Goal: Check status: Check status

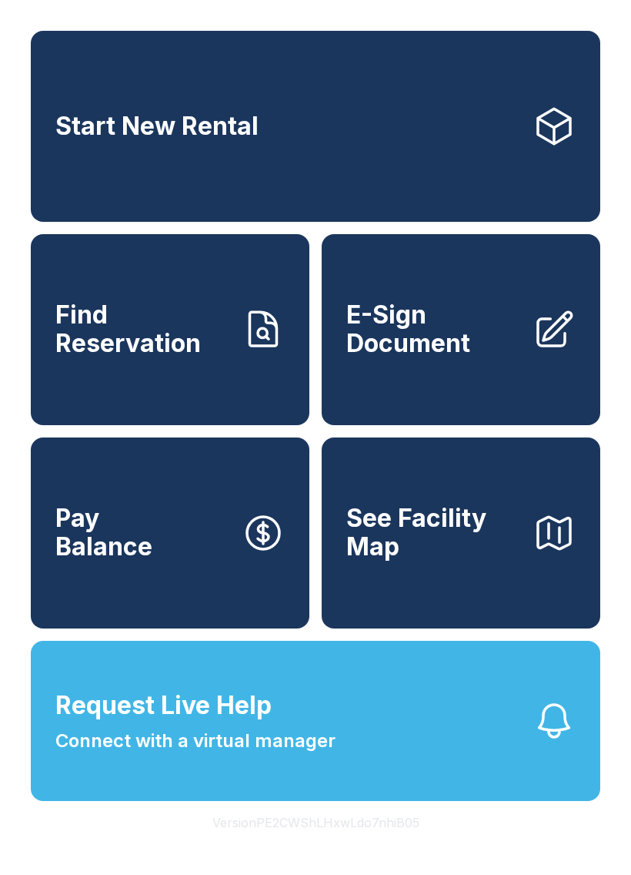
click at [177, 357] on span "Find Reservation" at bounding box center [142, 329] width 174 height 56
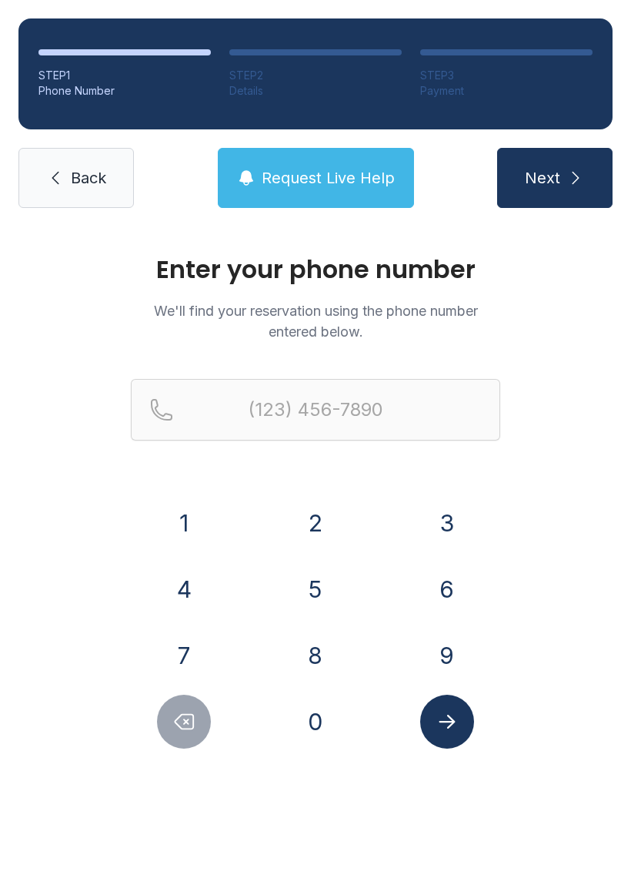
click at [451, 639] on button "9" at bounding box center [447, 655] width 54 height 54
click at [327, 644] on button "8" at bounding box center [316, 655] width 54 height 54
click at [311, 706] on button "0" at bounding box center [316, 722] width 54 height 54
click at [319, 509] on button "2" at bounding box center [316, 523] width 54 height 54
click at [307, 575] on button "5" at bounding box center [316, 589] width 54 height 54
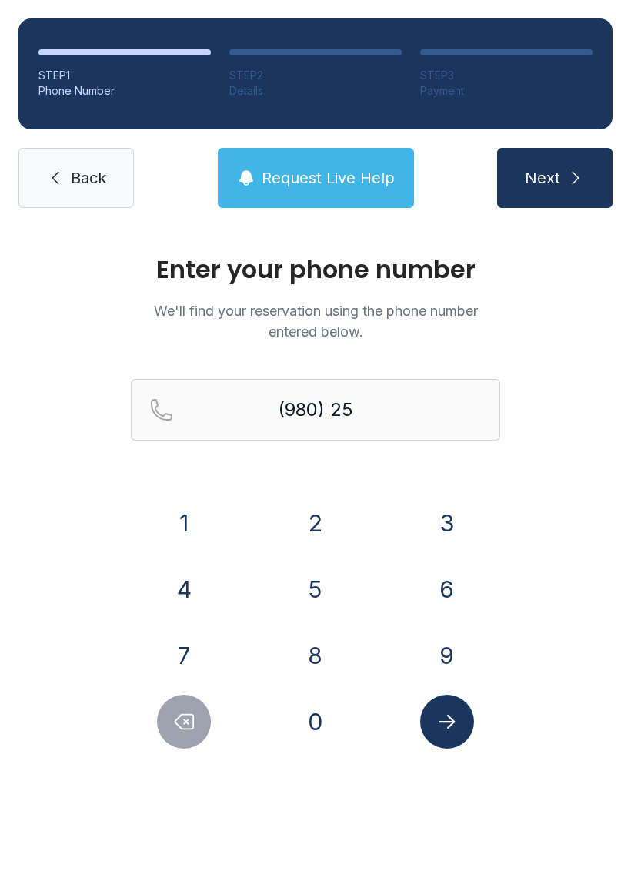
click at [196, 575] on button "4" at bounding box center [184, 589] width 54 height 54
click at [183, 650] on button "7" at bounding box center [184, 655] width 54 height 54
click at [449, 532] on button "3" at bounding box center [447, 523] width 54 height 54
click at [177, 519] on button "1" at bounding box center [184, 523] width 54 height 54
click at [441, 517] on button "3" at bounding box center [447, 523] width 54 height 54
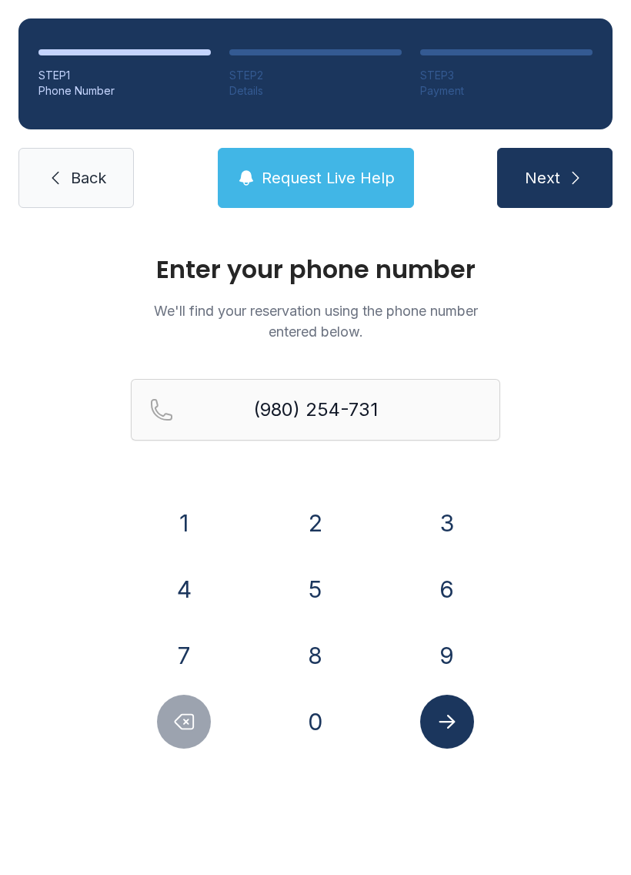
type input "[PHONE_NUMBER]"
click at [457, 727] on icon "Submit lookup form" at bounding box center [447, 721] width 23 height 23
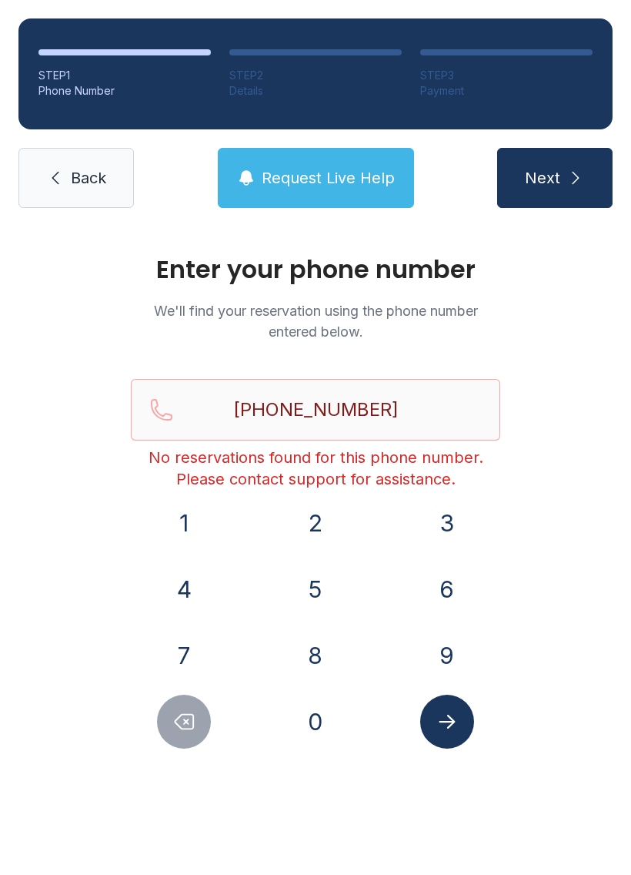
click at [554, 166] on button "Next" at bounding box center [555, 178] width 116 height 60
click at [330, 399] on input "[PHONE_NUMBER]" at bounding box center [316, 410] width 370 height 62
click at [64, 176] on icon at bounding box center [55, 178] width 18 height 18
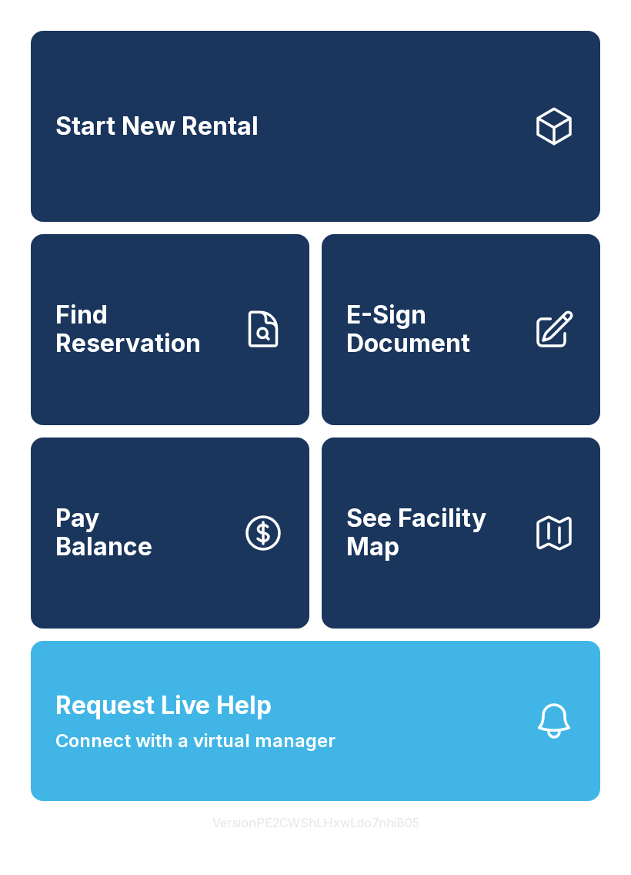
click at [184, 330] on span "Find Reservation" at bounding box center [142, 329] width 174 height 56
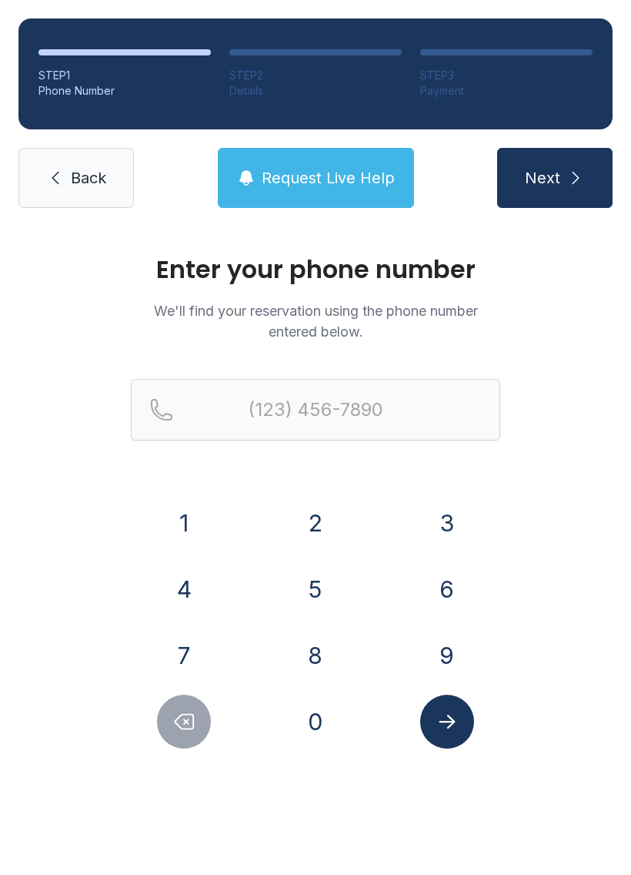
click at [446, 644] on button "9" at bounding box center [447, 655] width 54 height 54
click at [320, 649] on button "8" at bounding box center [316, 655] width 54 height 54
click at [330, 722] on button "0" at bounding box center [316, 722] width 54 height 54
click at [323, 511] on button "2" at bounding box center [316, 523] width 54 height 54
click at [320, 574] on button "5" at bounding box center [316, 589] width 54 height 54
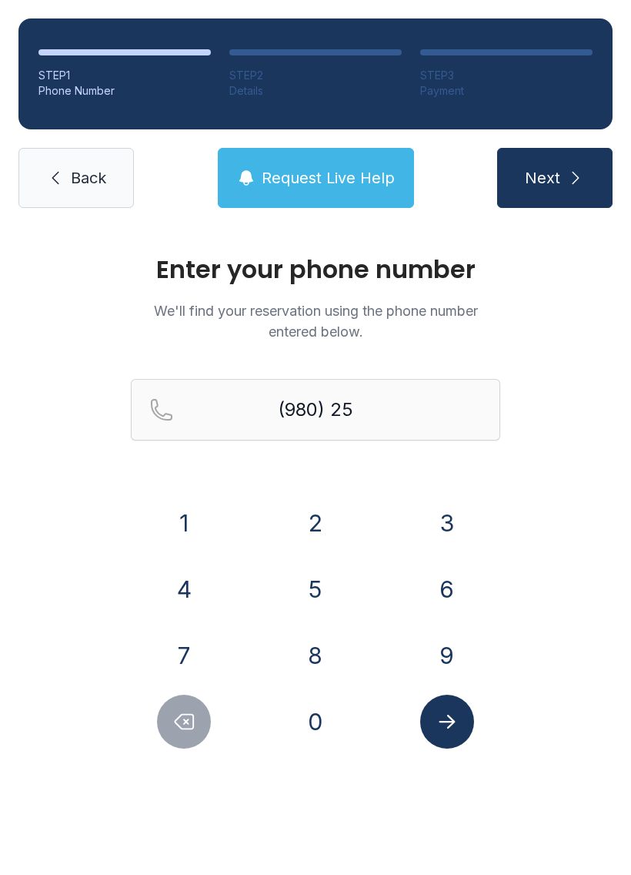
click at [175, 586] on button "4" at bounding box center [184, 589] width 54 height 54
click at [184, 650] on button "7" at bounding box center [184, 655] width 54 height 54
click at [447, 514] on button "3" at bounding box center [447, 523] width 54 height 54
click at [181, 519] on button "1" at bounding box center [184, 523] width 54 height 54
click at [444, 521] on button "3" at bounding box center [447, 523] width 54 height 54
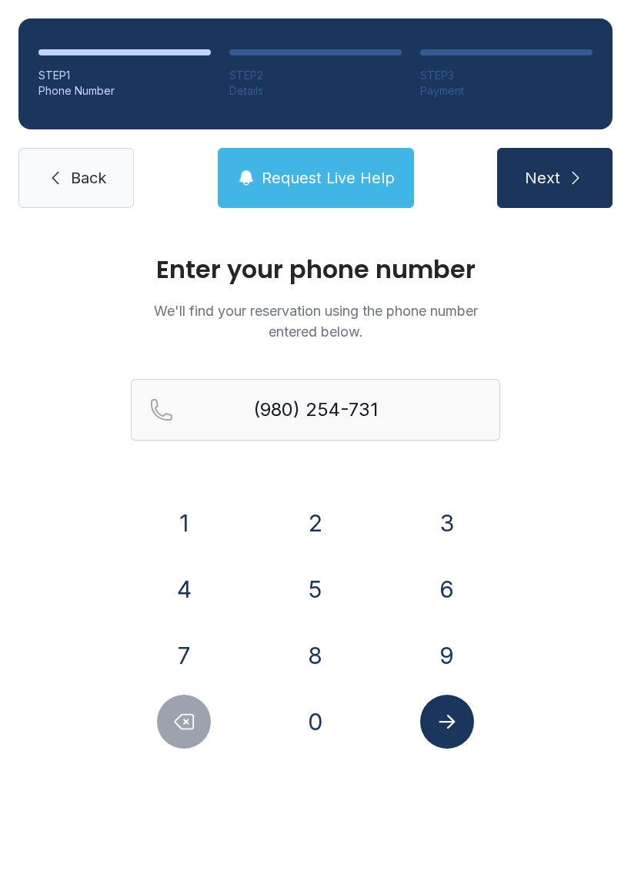
type input "[PHONE_NUMBER]"
click at [539, 193] on button "Next" at bounding box center [555, 178] width 116 height 60
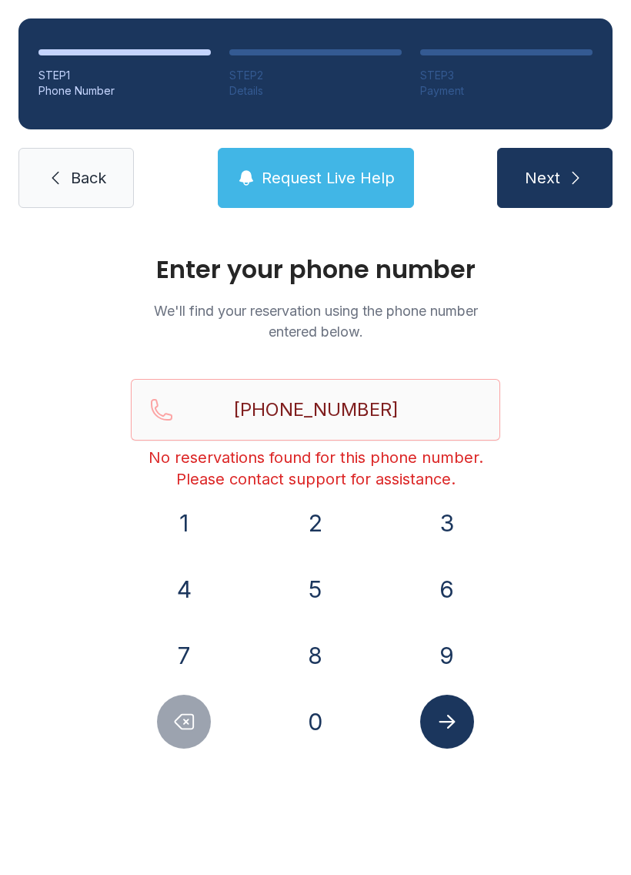
click at [543, 186] on span "Next" at bounding box center [542, 178] width 35 height 22
click at [98, 159] on link "Back" at bounding box center [76, 178] width 116 height 60
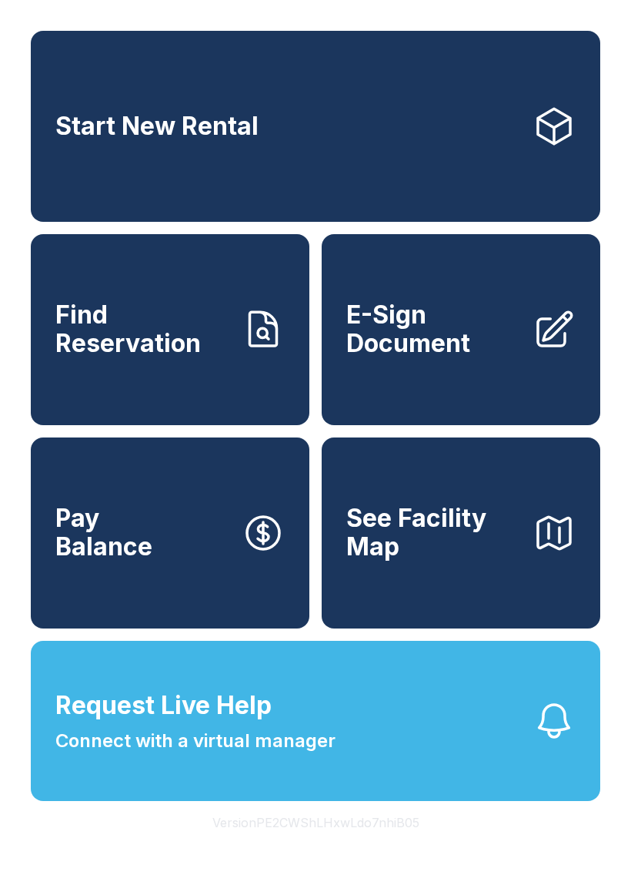
click at [337, 799] on button "Request Live Help Connect with a virtual manager" at bounding box center [316, 721] width 570 height 160
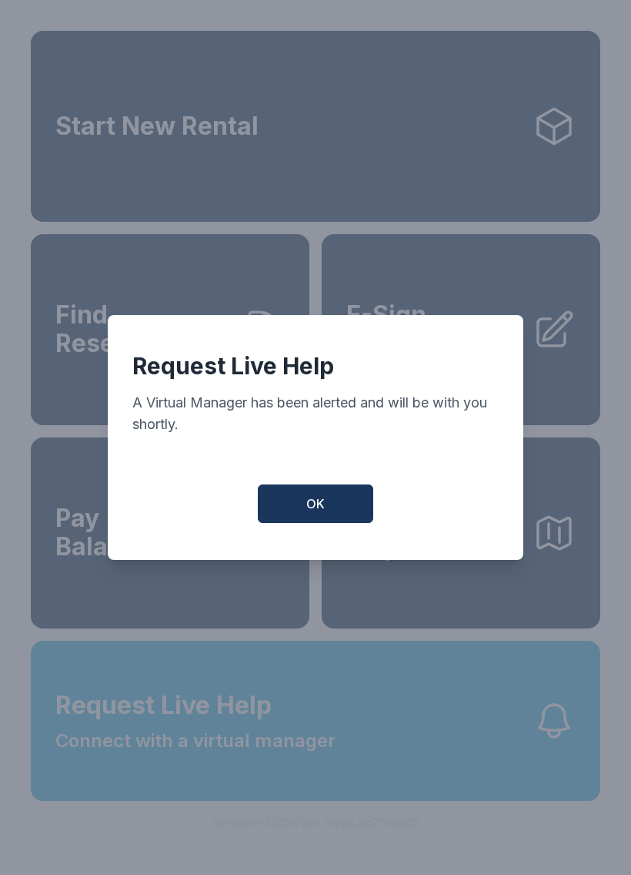
click at [307, 509] on span "OK" at bounding box center [315, 503] width 18 height 18
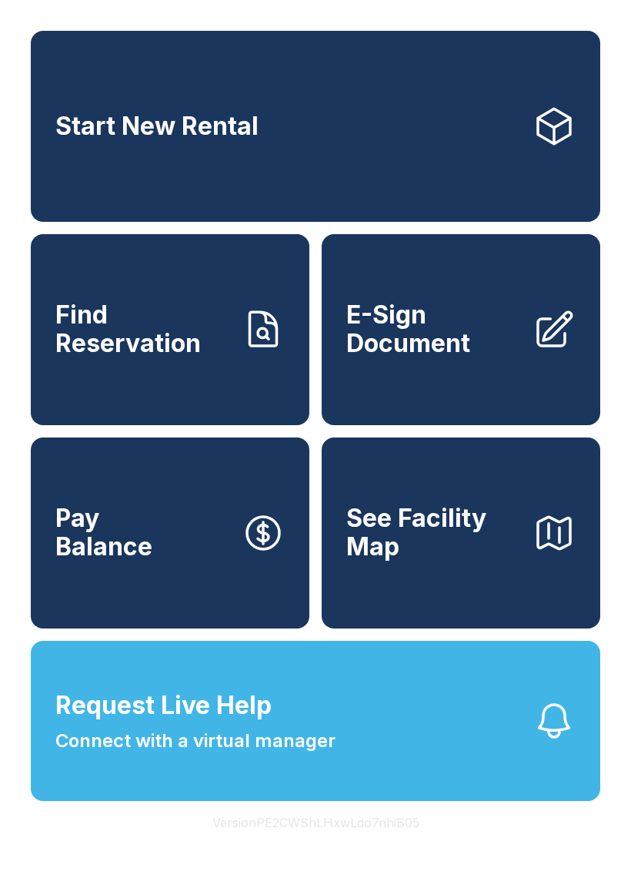
click at [106, 724] on span "Request Live Help" at bounding box center [163, 705] width 216 height 37
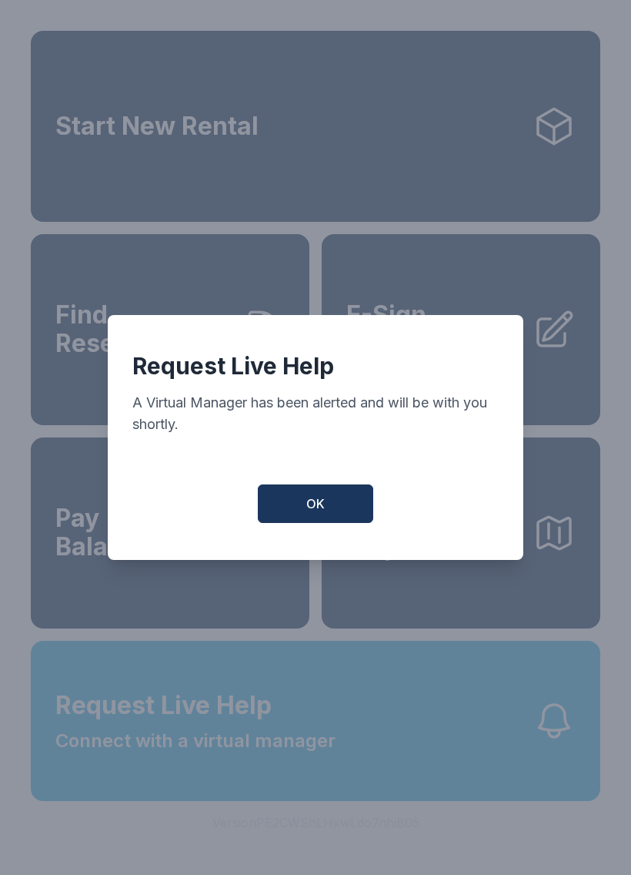
click at [331, 520] on button "OK" at bounding box center [316, 503] width 116 height 39
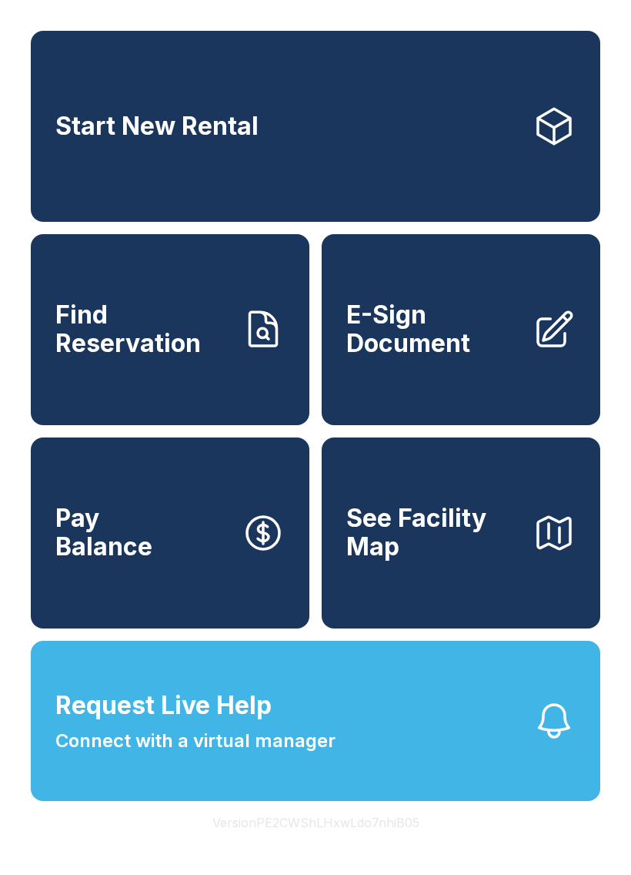
click at [461, 595] on button "See Facility Map" at bounding box center [461, 532] width 279 height 191
